Goal: Transaction & Acquisition: Purchase product/service

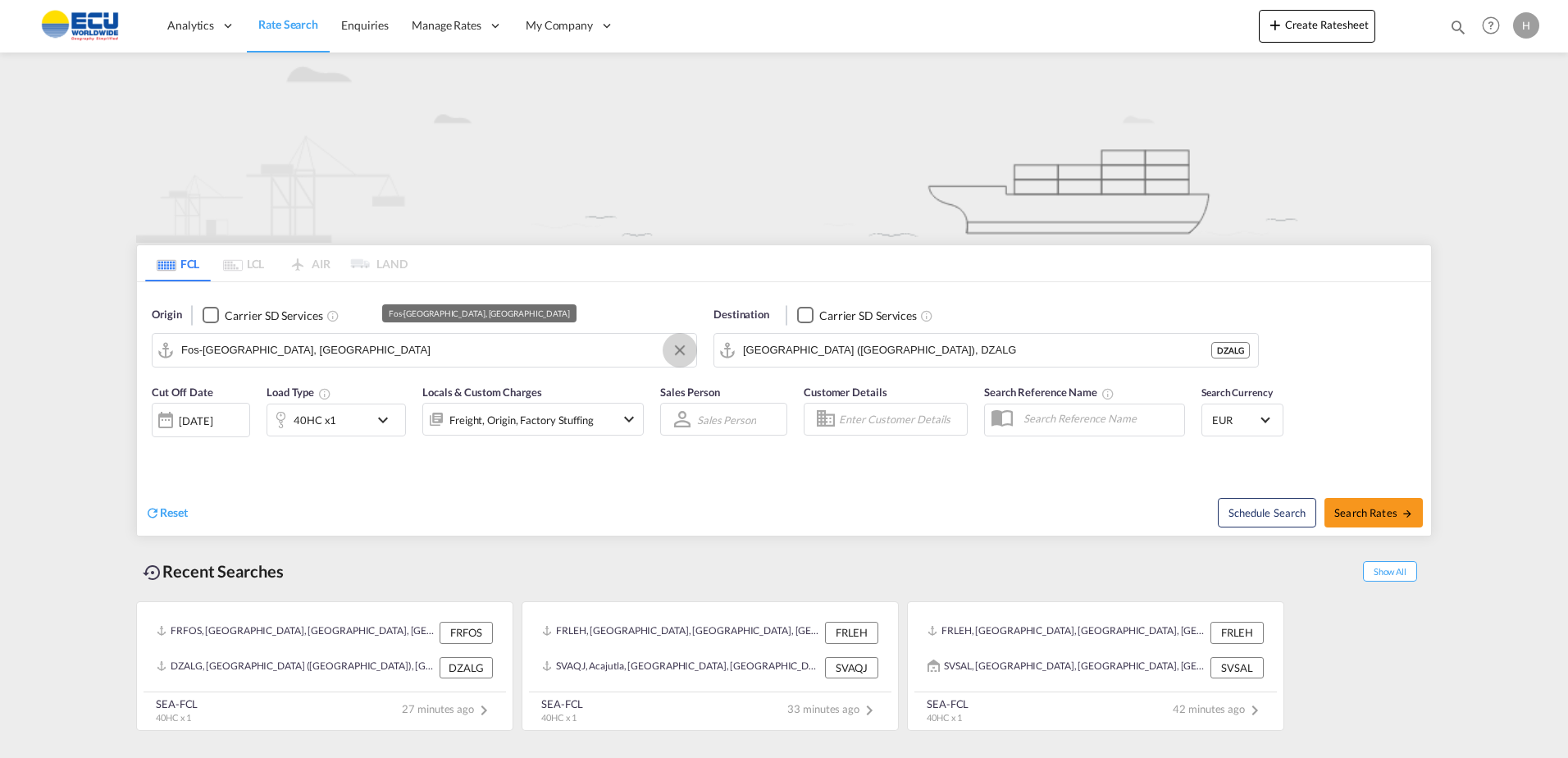
drag, startPoint x: 678, startPoint y: 345, endPoint x: 658, endPoint y: 348, distance: 20.2
click at [678, 345] on button "Clear Input" at bounding box center [680, 350] width 25 height 25
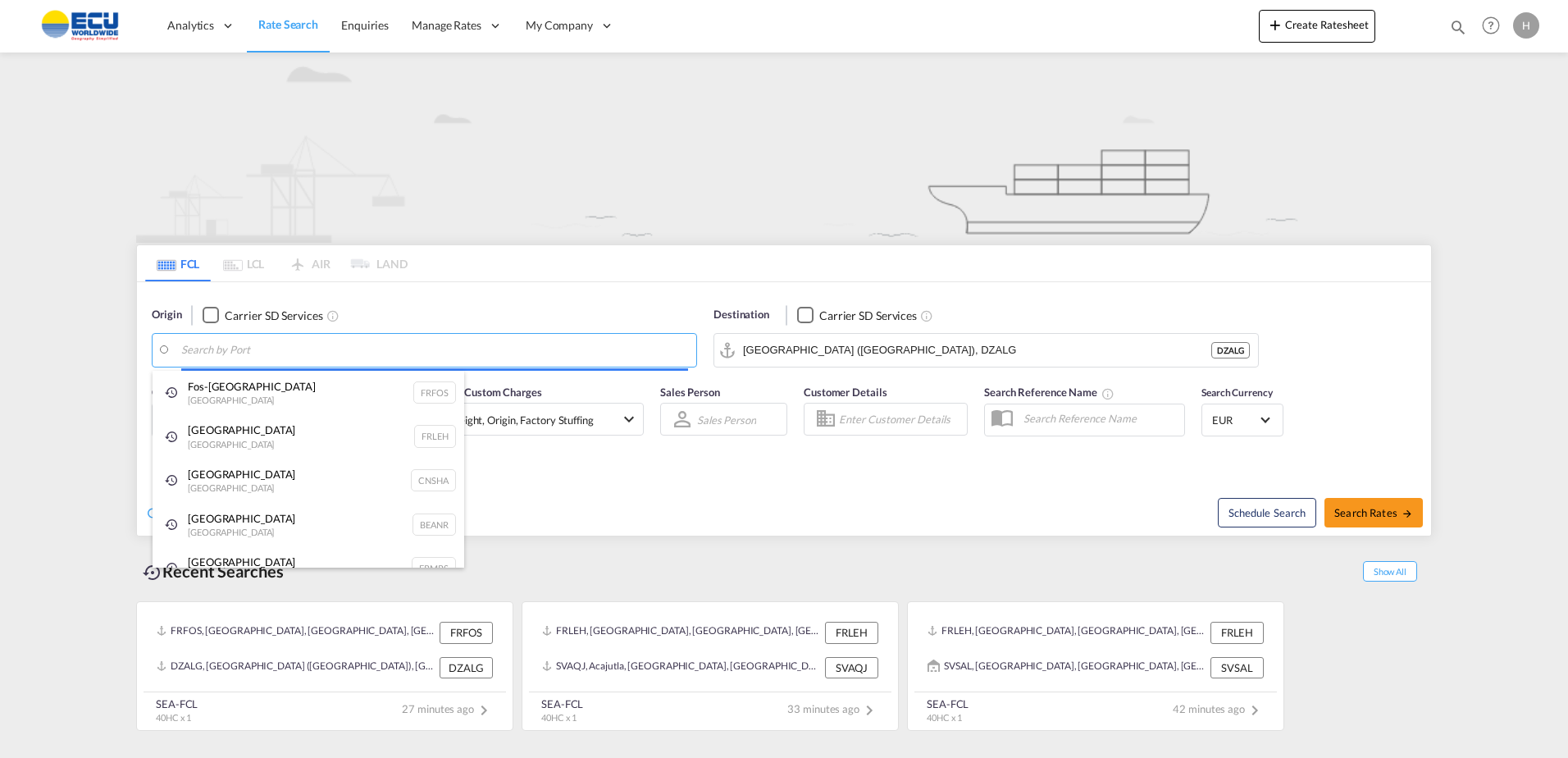
click at [646, 348] on body "Analytics Reports Dashboard Rate Search Enquiries Manage Rates Contract Rates" at bounding box center [784, 379] width 1568 height 758
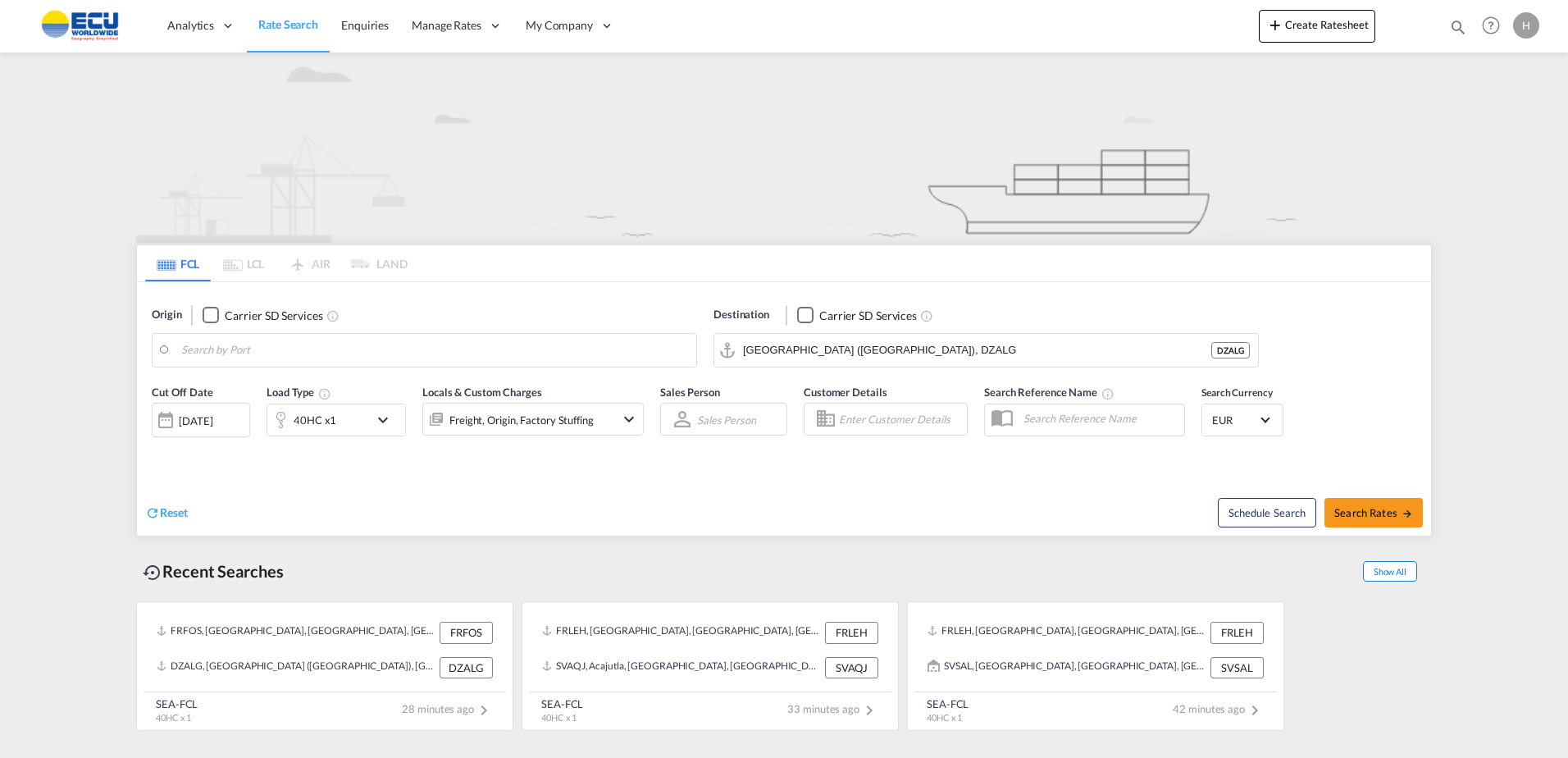
click at [1390, 571] on span "Show All" at bounding box center [1390, 571] width 54 height 20
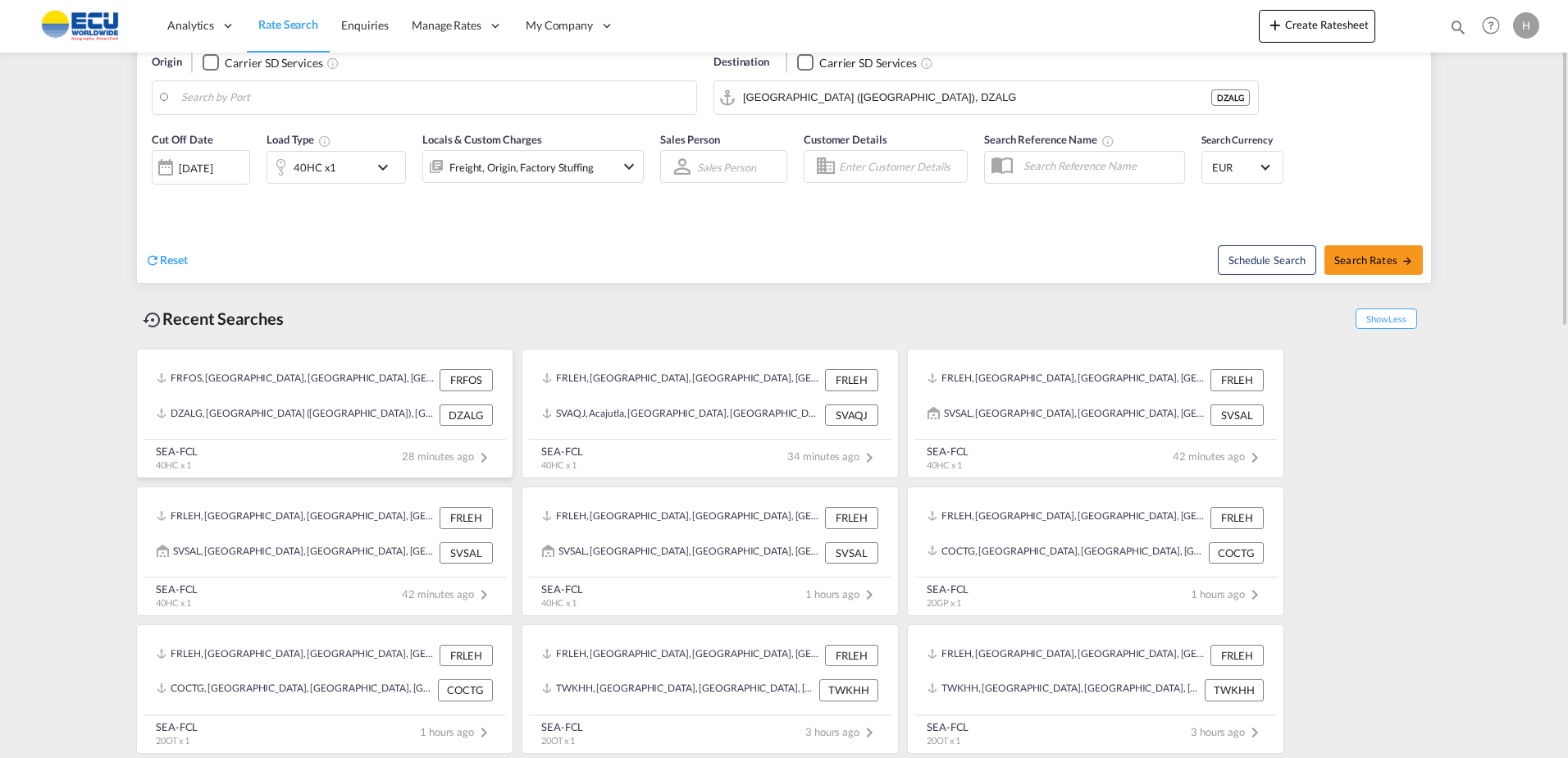
scroll to position [7, 0]
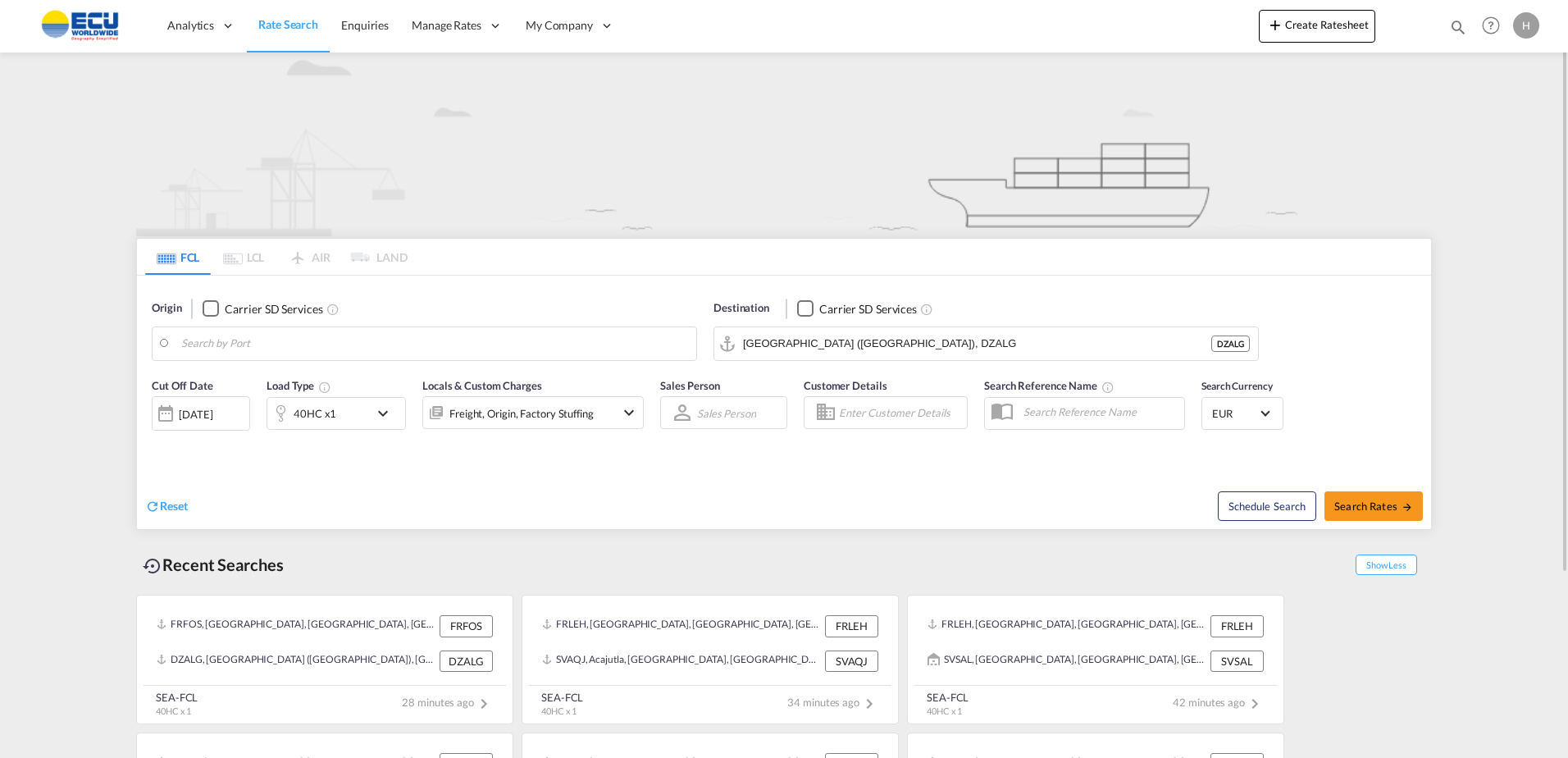
click at [265, 354] on body "Analytics Reports Dashboard Rate Search Enquiries Manage Rates Contract Rates" at bounding box center [784, 379] width 1568 height 758
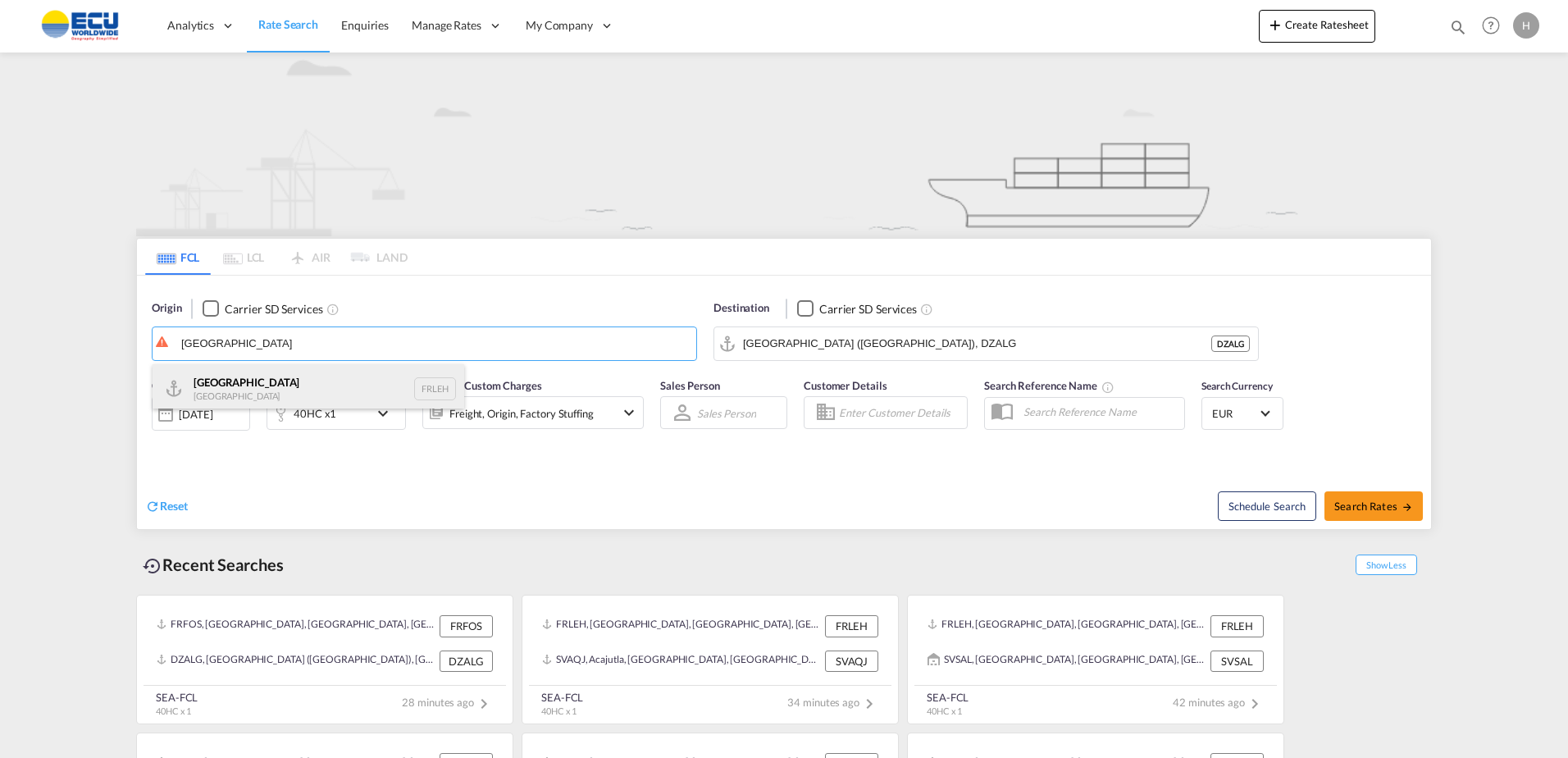
click at [232, 375] on div "Le Havre [GEOGRAPHIC_DATA] FRLEH" at bounding box center [308, 389] width 312 height 49
type input "[GEOGRAPHIC_DATA], [GEOGRAPHIC_DATA]"
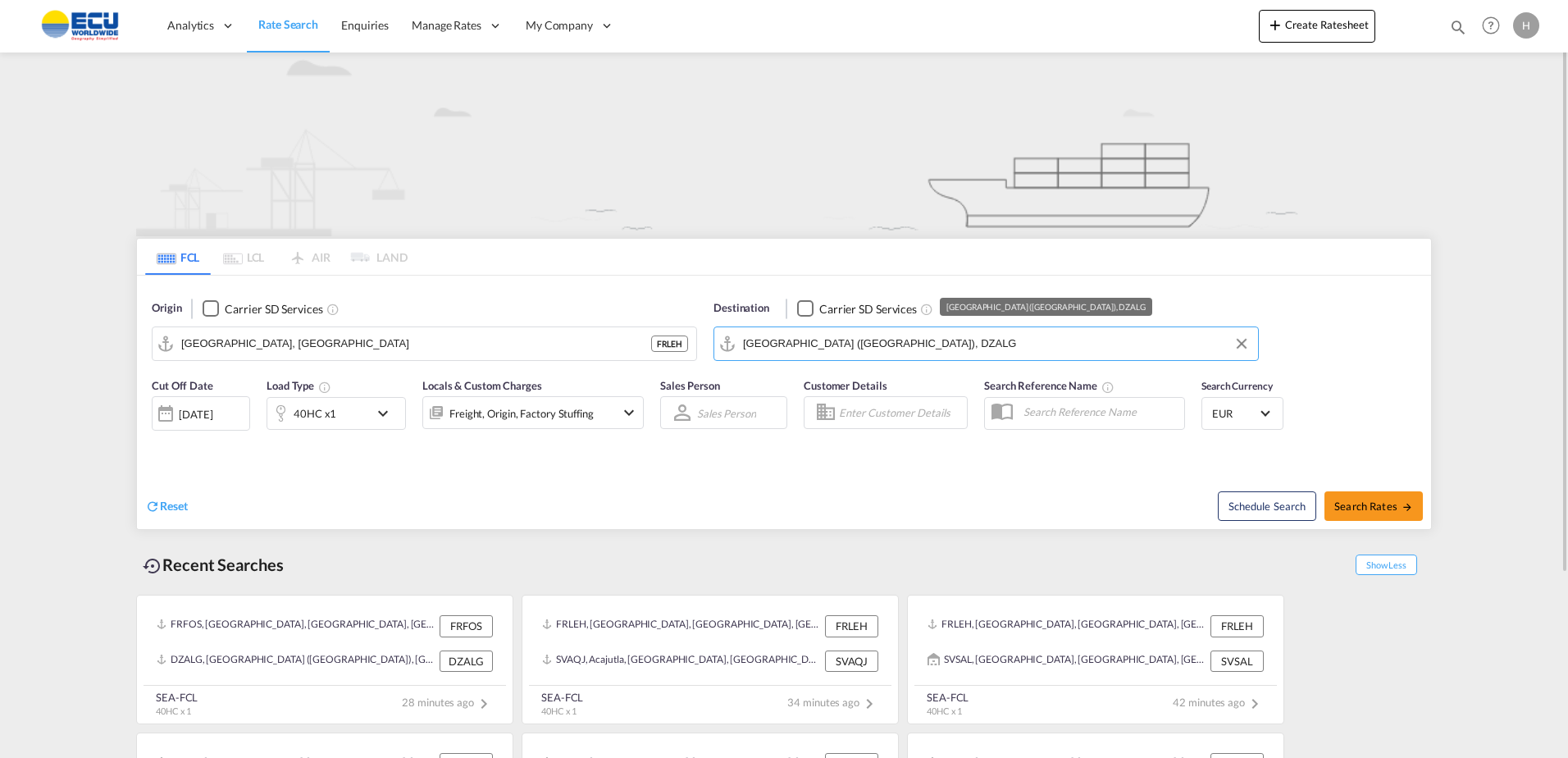
click at [801, 343] on input "[GEOGRAPHIC_DATA] ([GEOGRAPHIC_DATA]), DZALG" at bounding box center [996, 343] width 506 height 25
click at [1231, 345] on button "Clear Input" at bounding box center [1242, 343] width 25 height 25
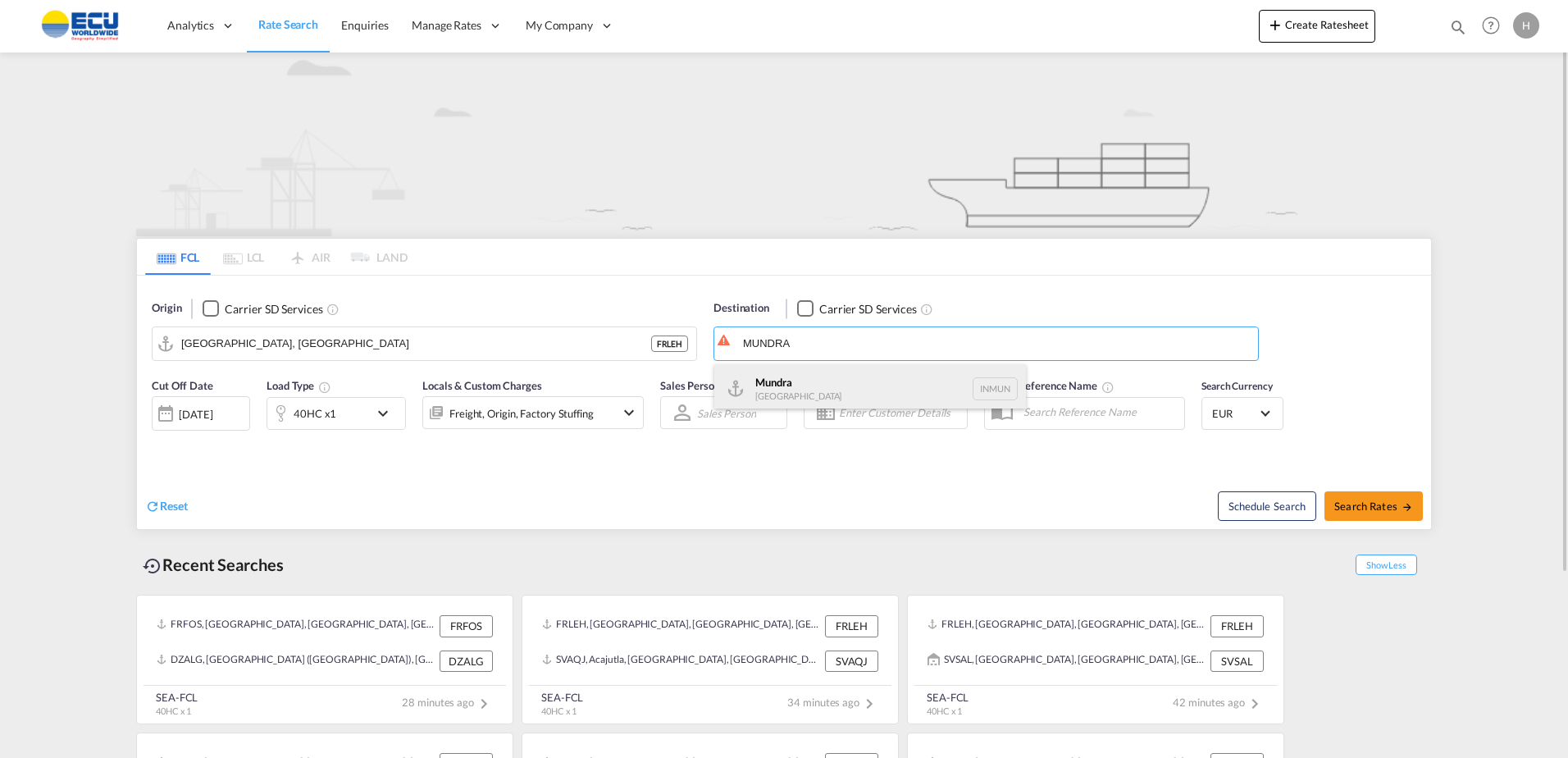
click at [841, 384] on div "Mundra [GEOGRAPHIC_DATA] INMUN" at bounding box center [870, 389] width 312 height 49
type input "Mundra, INMUN"
click at [382, 419] on md-icon "icon-chevron-down" at bounding box center [386, 414] width 28 height 20
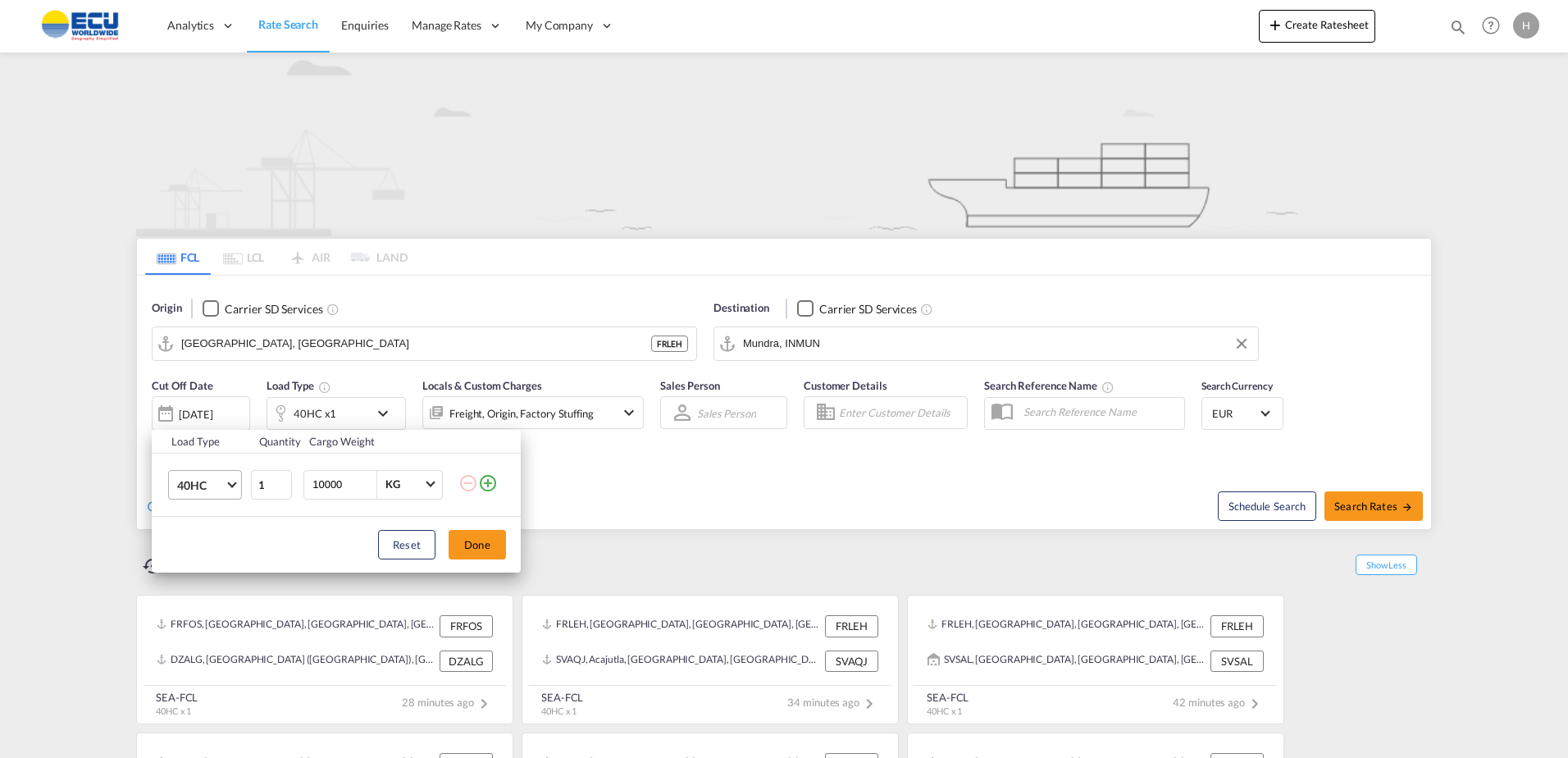
click at [237, 489] on md-select-value "40HC" at bounding box center [208, 485] width 65 height 28
click at [218, 402] on md-option "20GP" at bounding box center [220, 406] width 111 height 39
click at [478, 541] on button "Done" at bounding box center [478, 544] width 58 height 30
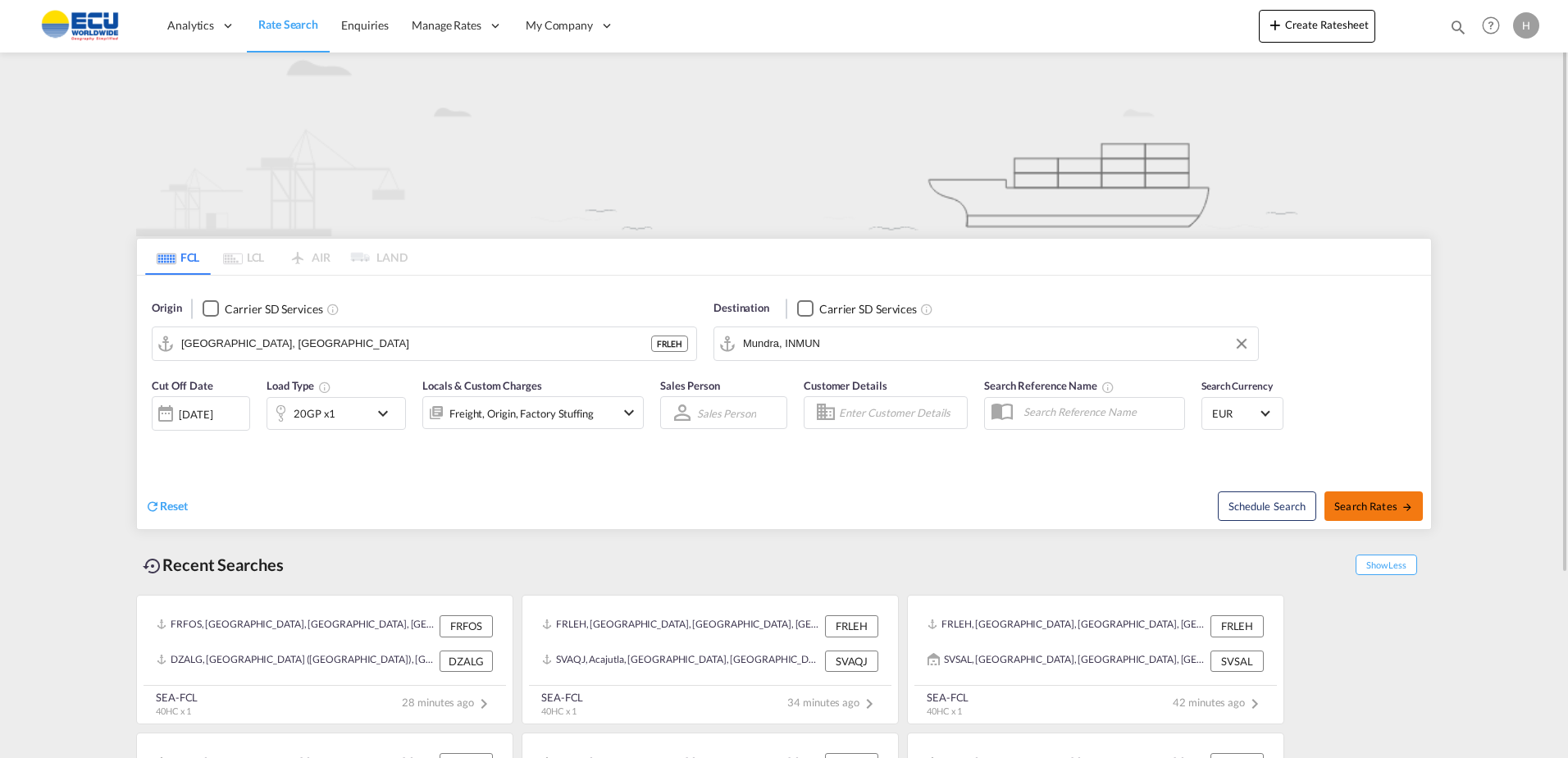
click at [1364, 511] on span "Search Rates" at bounding box center [1373, 507] width 79 height 13
type input "FRLEH to INMUN / [DATE]"
